Goal: Transaction & Acquisition: Subscribe to service/newsletter

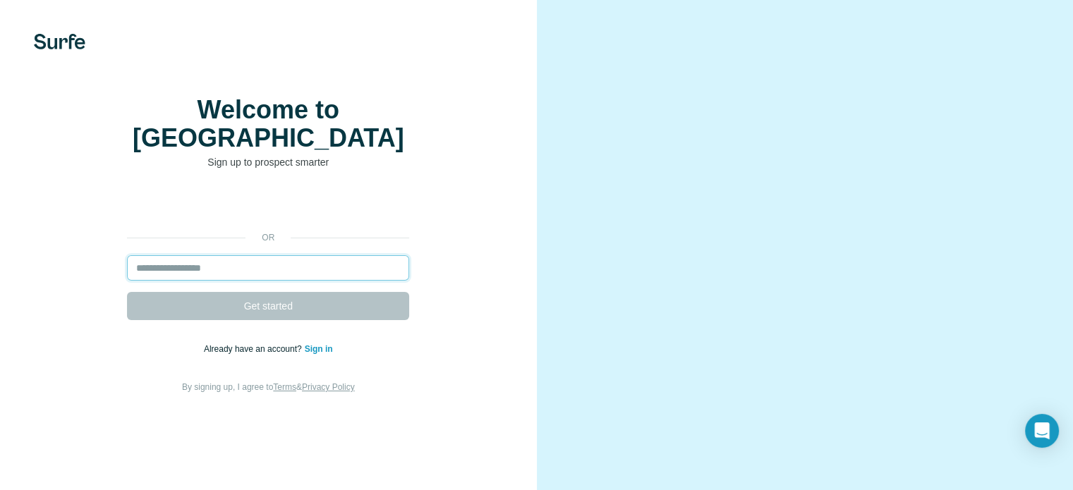
click at [241, 281] on input "email" at bounding box center [268, 267] width 282 height 25
type input "**********"
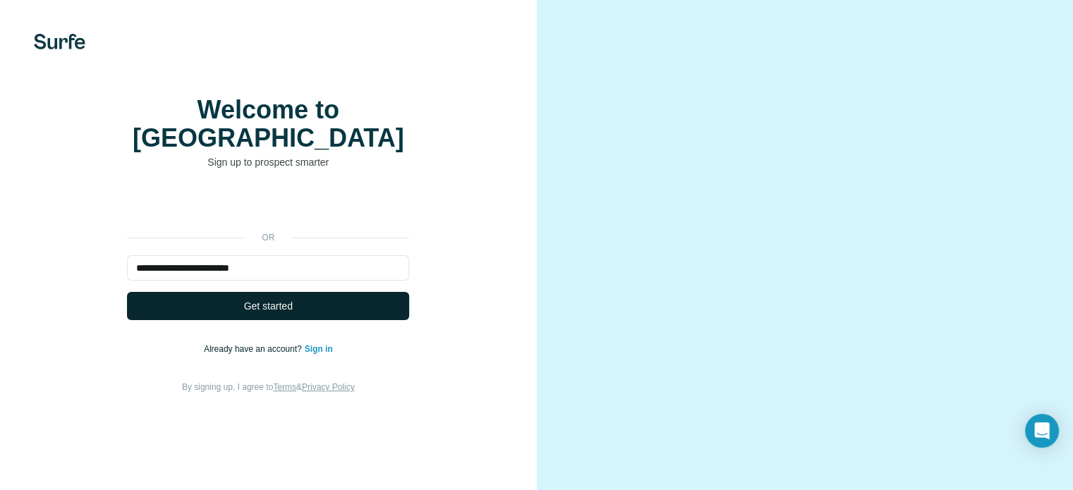
click at [256, 313] on span "Get started" at bounding box center [268, 306] width 49 height 14
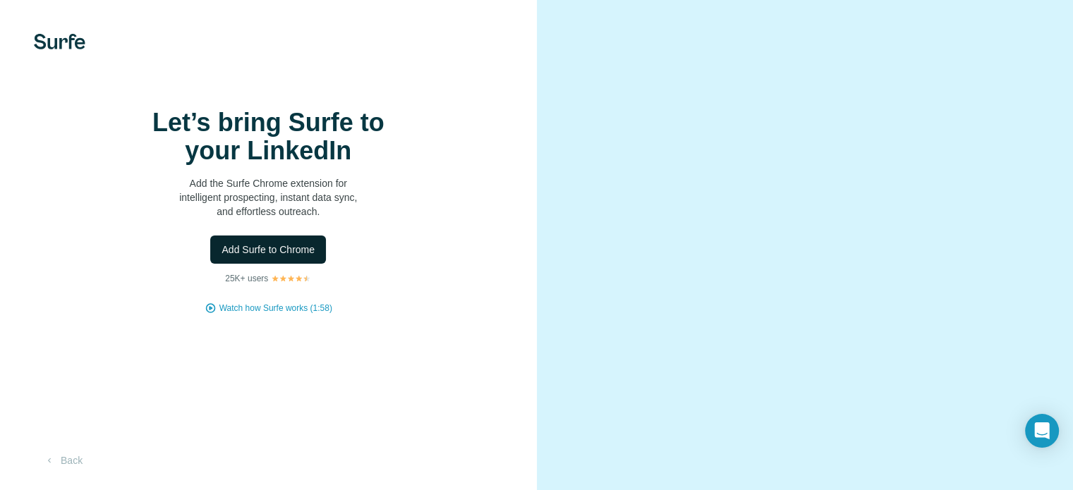
click at [277, 257] on span "Add Surfe to Chrome" at bounding box center [268, 250] width 93 height 14
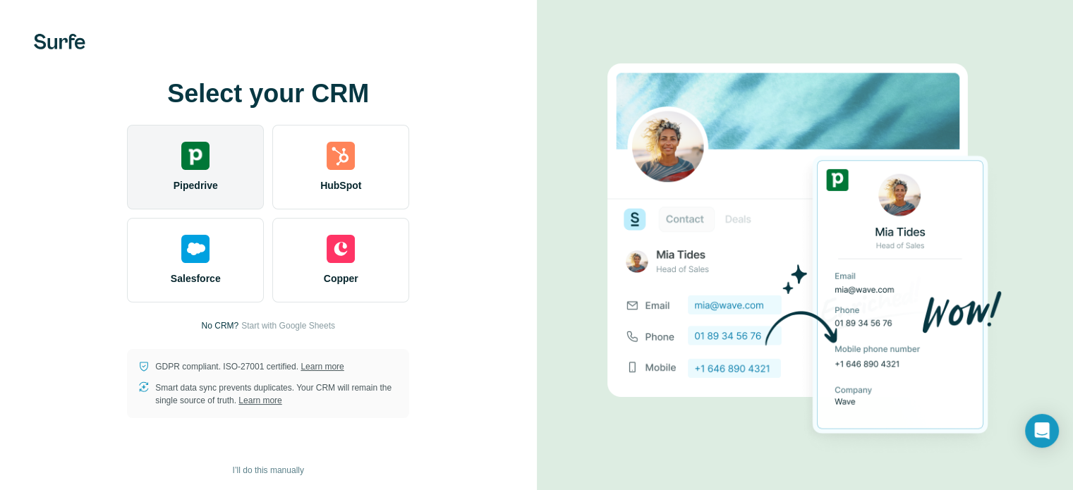
click at [189, 169] on img at bounding box center [195, 156] width 28 height 28
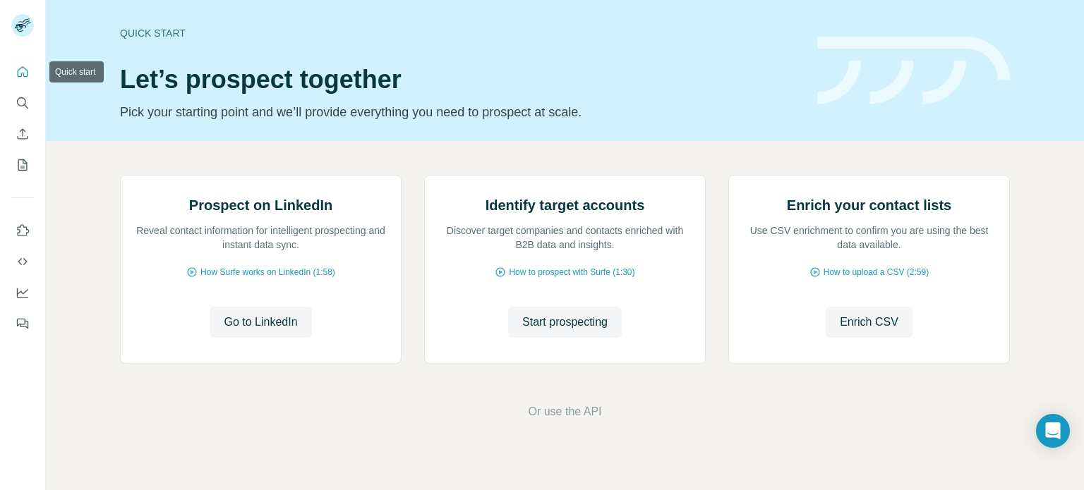
click at [12, 69] on button "Quick start" at bounding box center [22, 71] width 23 height 25
click at [14, 67] on button "Quick start" at bounding box center [22, 71] width 23 height 25
click at [25, 71] on icon "Quick start" at bounding box center [23, 72] width 14 height 14
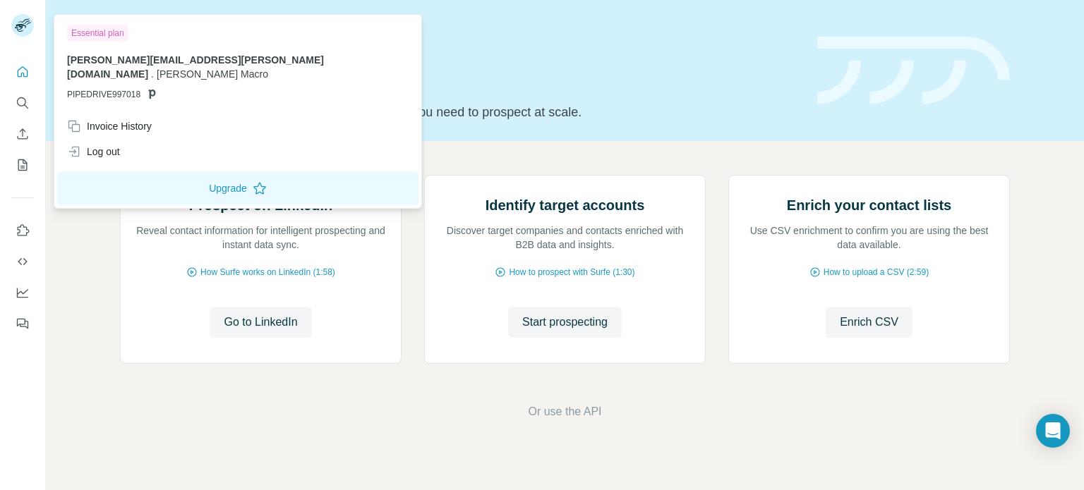
click at [23, 24] on rect at bounding box center [22, 25] width 23 height 23
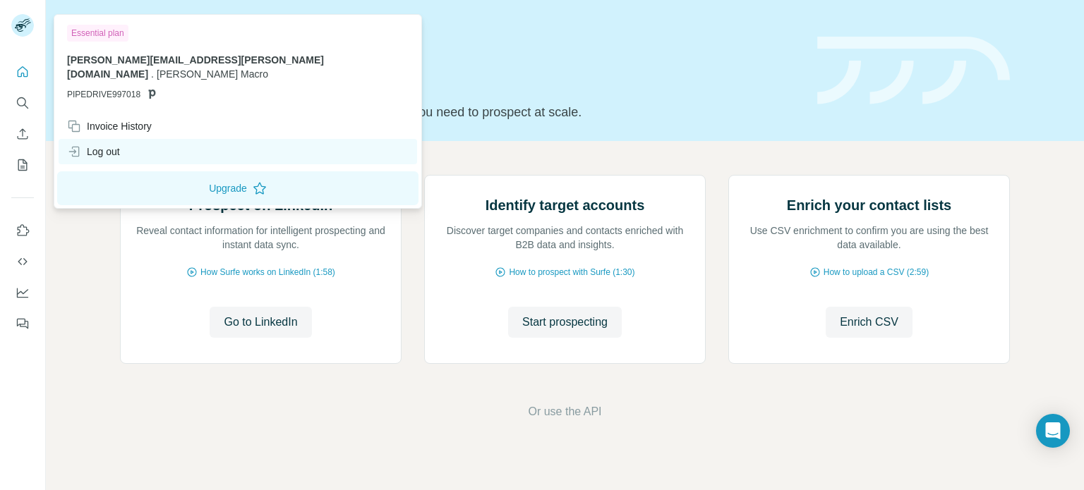
click at [108, 145] on div "Log out" at bounding box center [93, 152] width 53 height 14
